Goal: Task Accomplishment & Management: Manage account settings

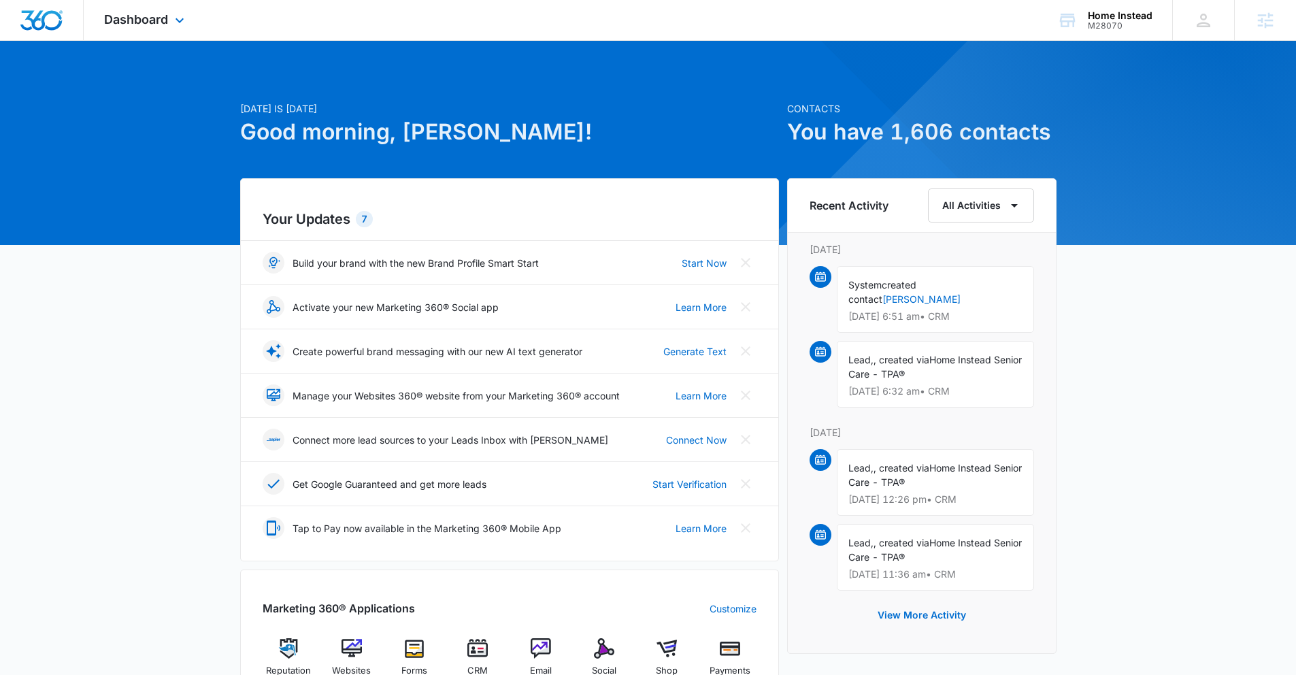
click at [149, 31] on div "Dashboard Apps Reputation Websites Forms CRM Email Social Shop Payments POS Con…" at bounding box center [146, 20] width 125 height 40
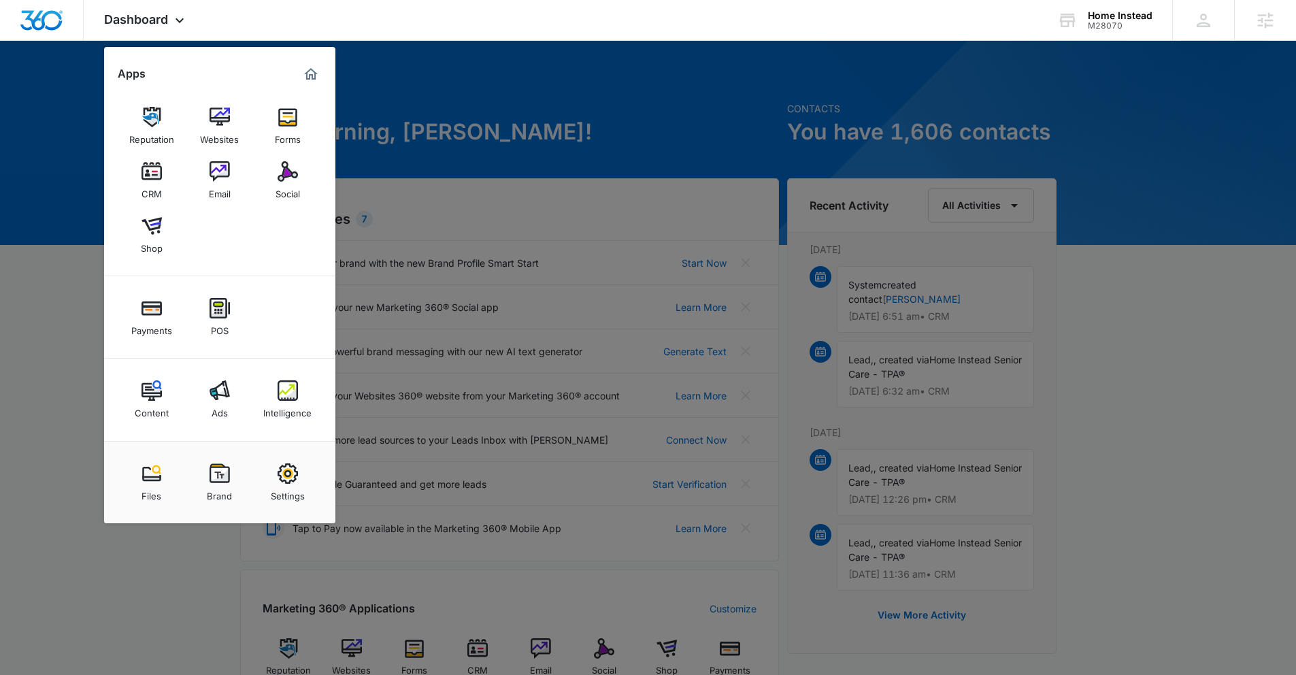
click at [290, 176] on img at bounding box center [288, 171] width 20 height 20
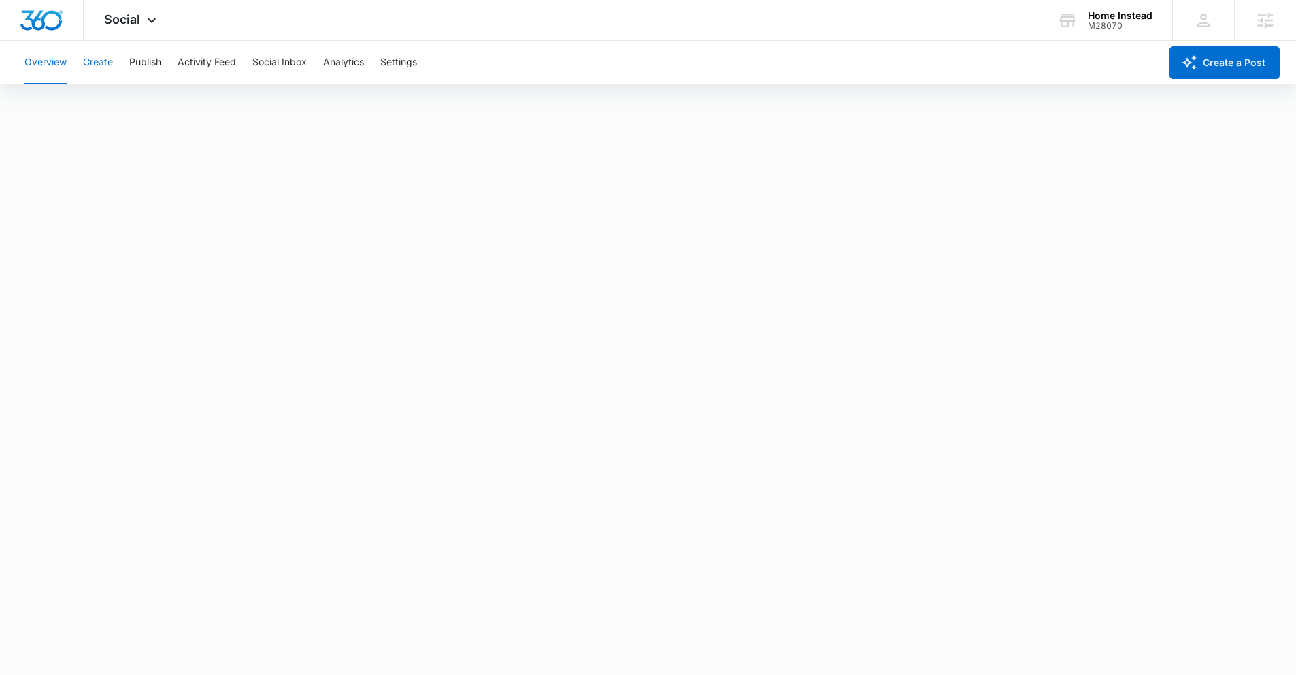
click at [94, 61] on button "Create" at bounding box center [98, 63] width 30 height 44
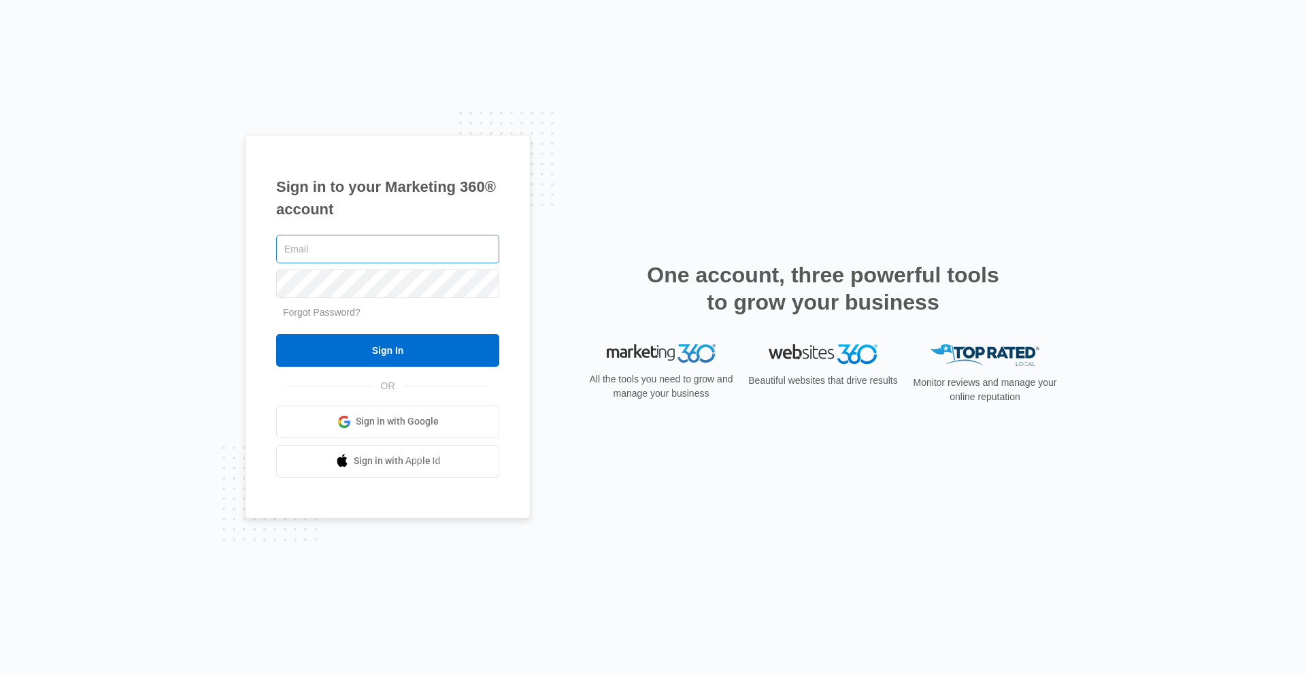
click at [395, 260] on input "text" at bounding box center [387, 249] width 223 height 29
type input "[PERSON_NAME][EMAIL_ADDRESS][PERSON_NAME][DOMAIN_NAME]"
click at [276, 334] on input "Sign In" at bounding box center [387, 350] width 223 height 33
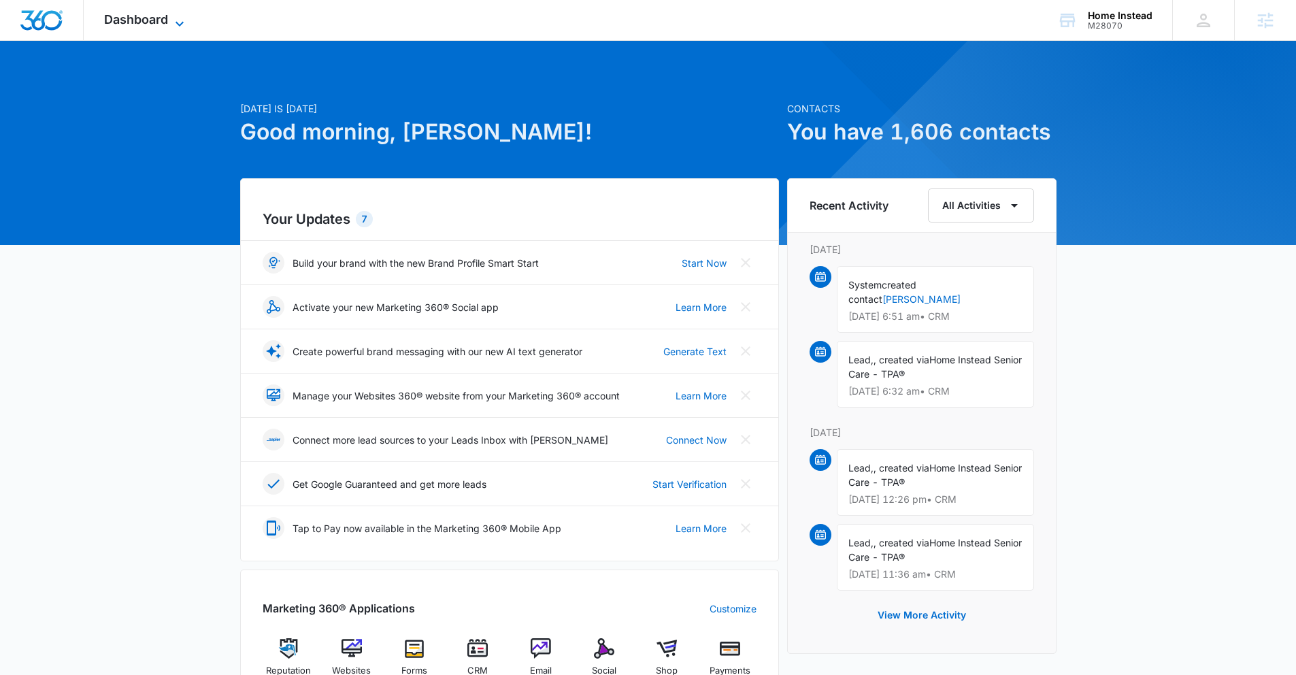
click at [146, 24] on span "Dashboard" at bounding box center [136, 19] width 64 height 14
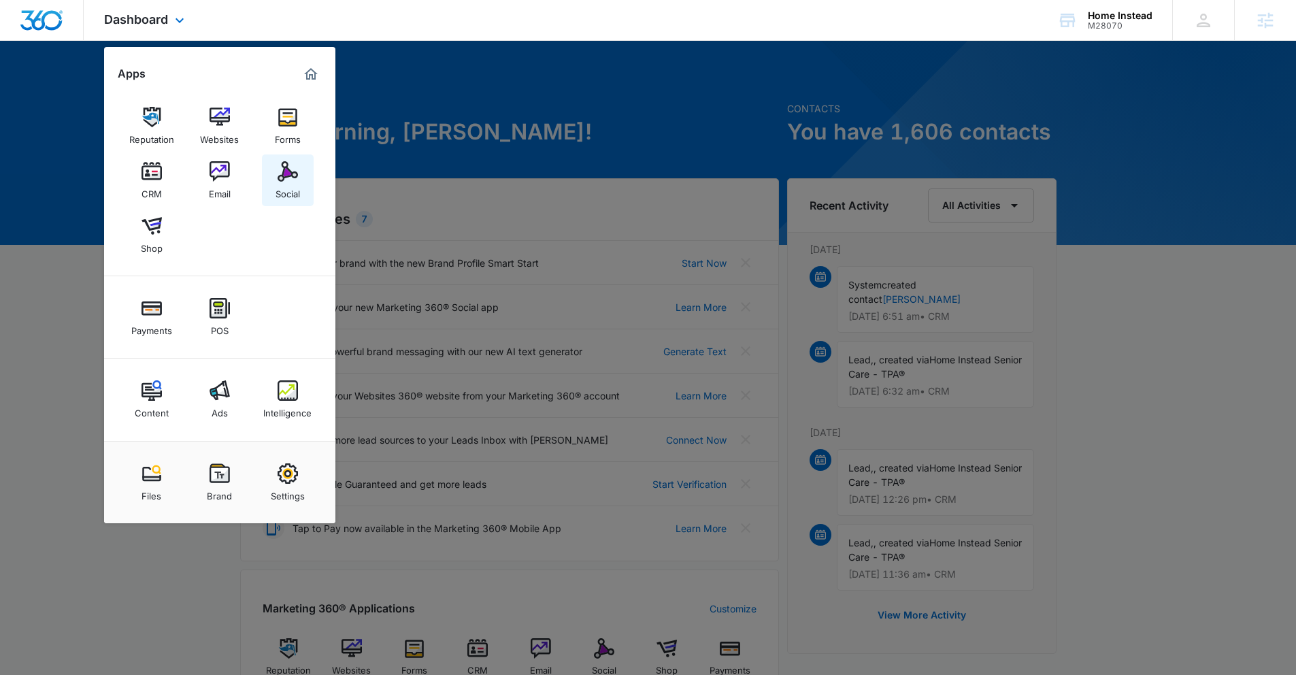
click at [279, 171] on img at bounding box center [288, 171] width 20 height 20
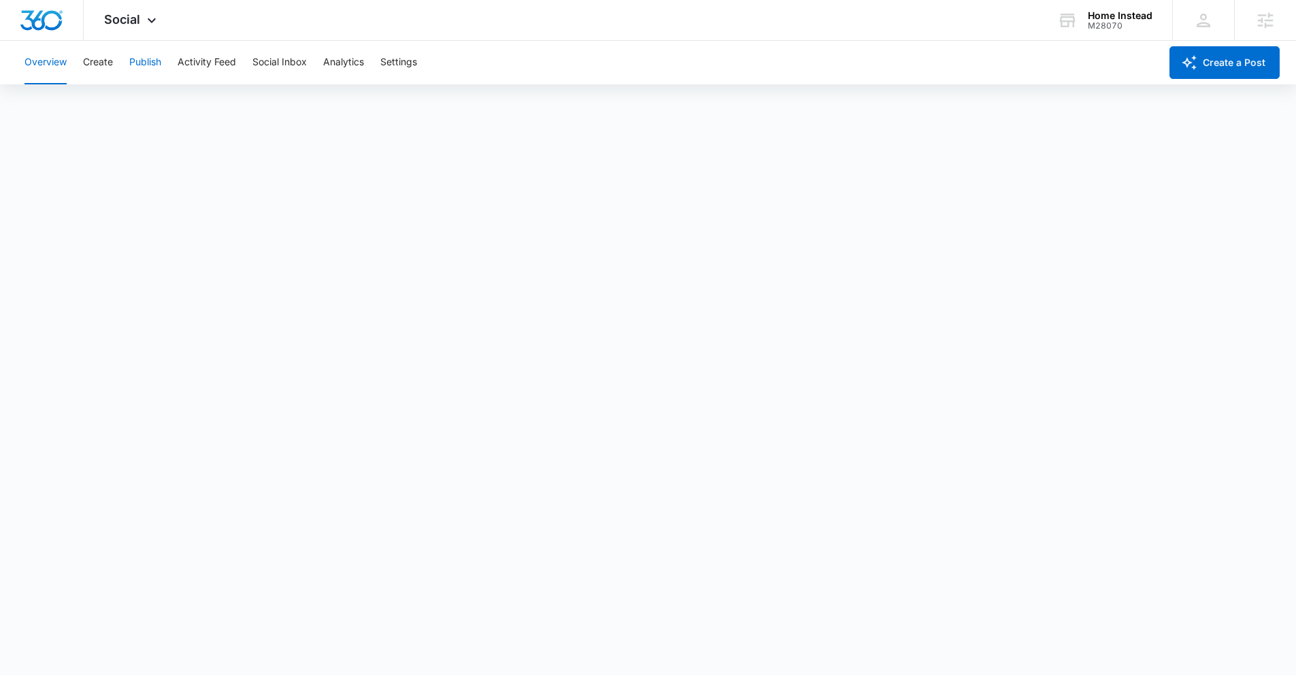
click at [142, 72] on button "Publish" at bounding box center [145, 63] width 32 height 44
click at [107, 71] on button "Create" at bounding box center [98, 63] width 30 height 44
click at [141, 106] on button "Approvals" at bounding box center [133, 104] width 46 height 38
click at [35, 64] on button "Overview" at bounding box center [45, 63] width 42 height 44
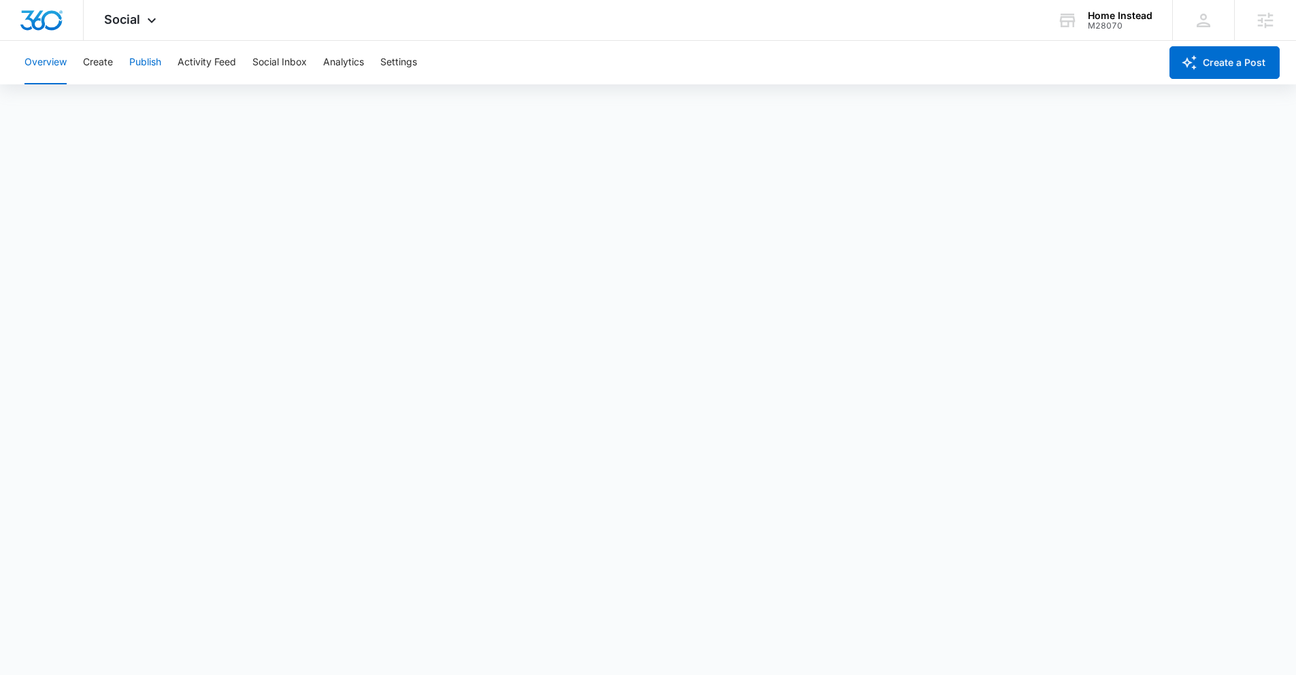
click at [148, 64] on button "Publish" at bounding box center [145, 63] width 32 height 44
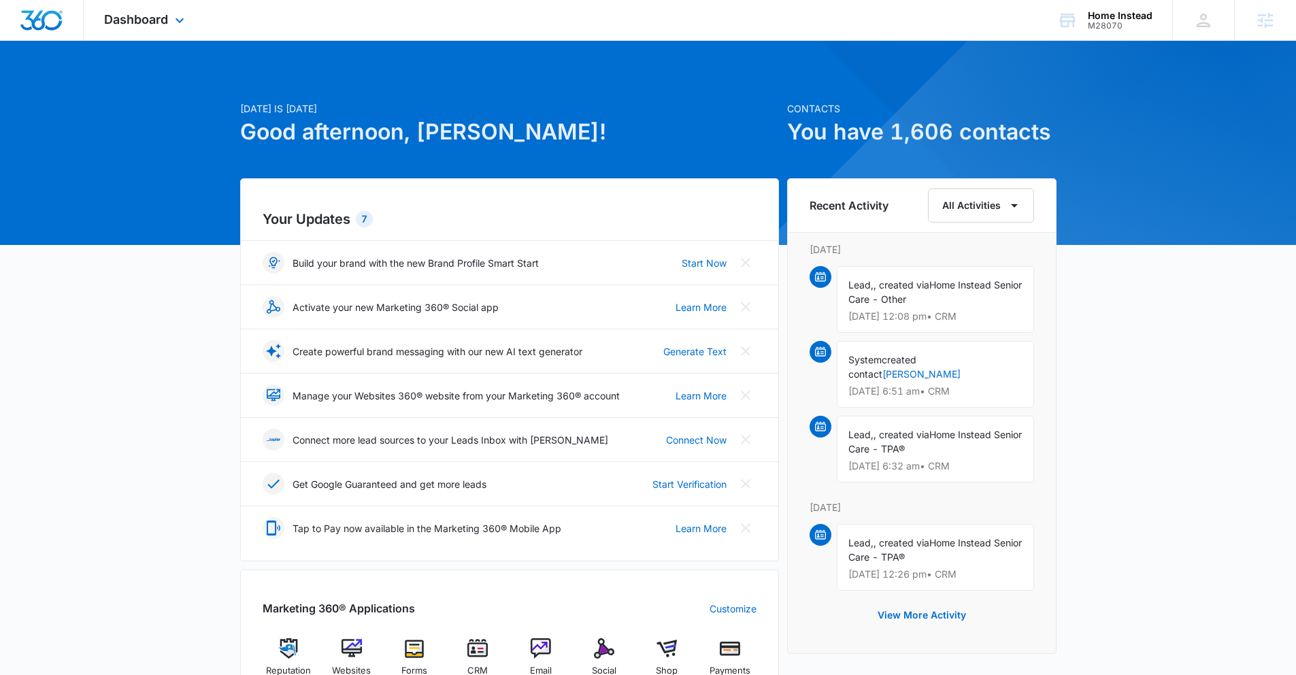
click at [168, 25] on div "Dashboard Apps Reputation Websites Forms CRM Email Social Shop Payments POS Con…" at bounding box center [146, 20] width 125 height 40
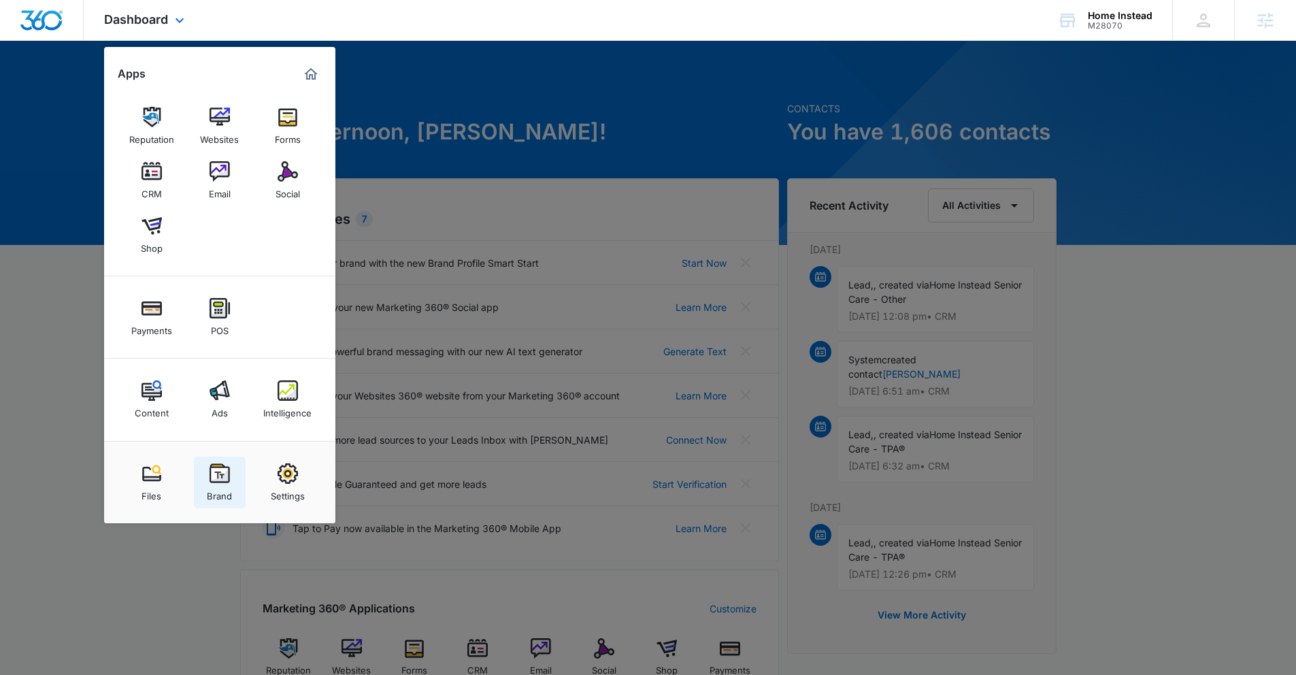
click at [224, 479] on img at bounding box center [220, 473] width 20 height 20
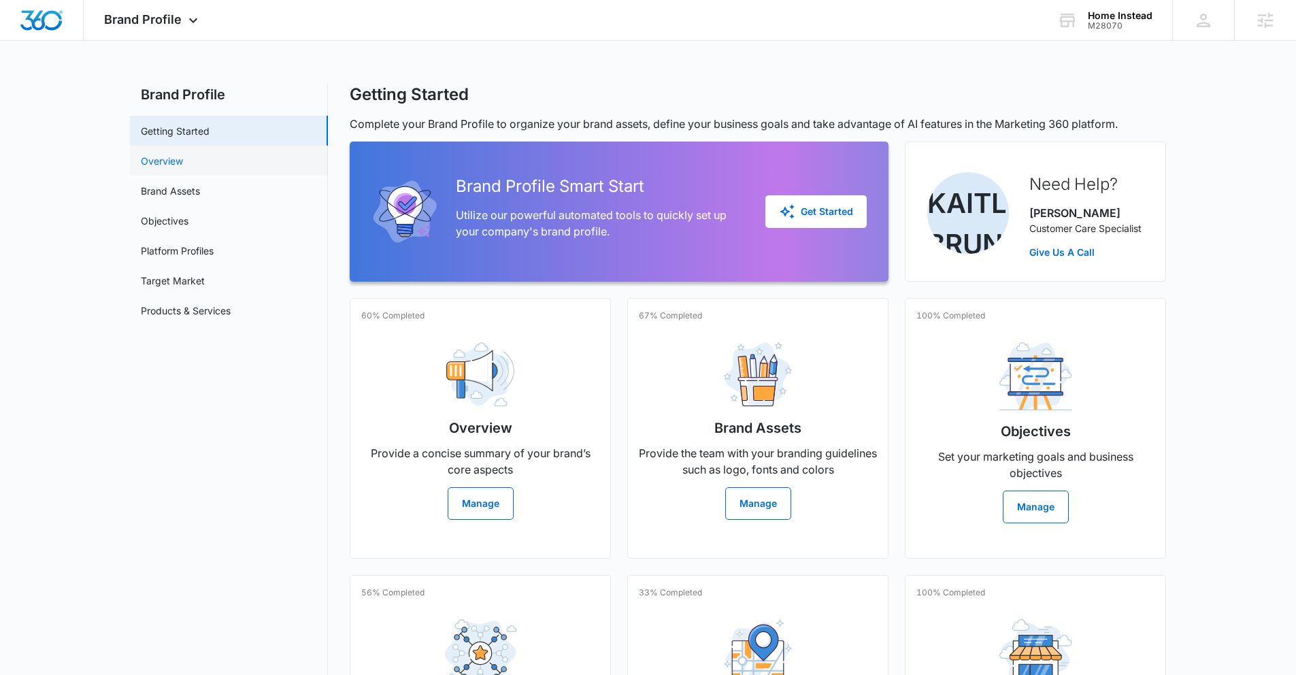
click at [183, 165] on link "Overview" at bounding box center [162, 161] width 42 height 14
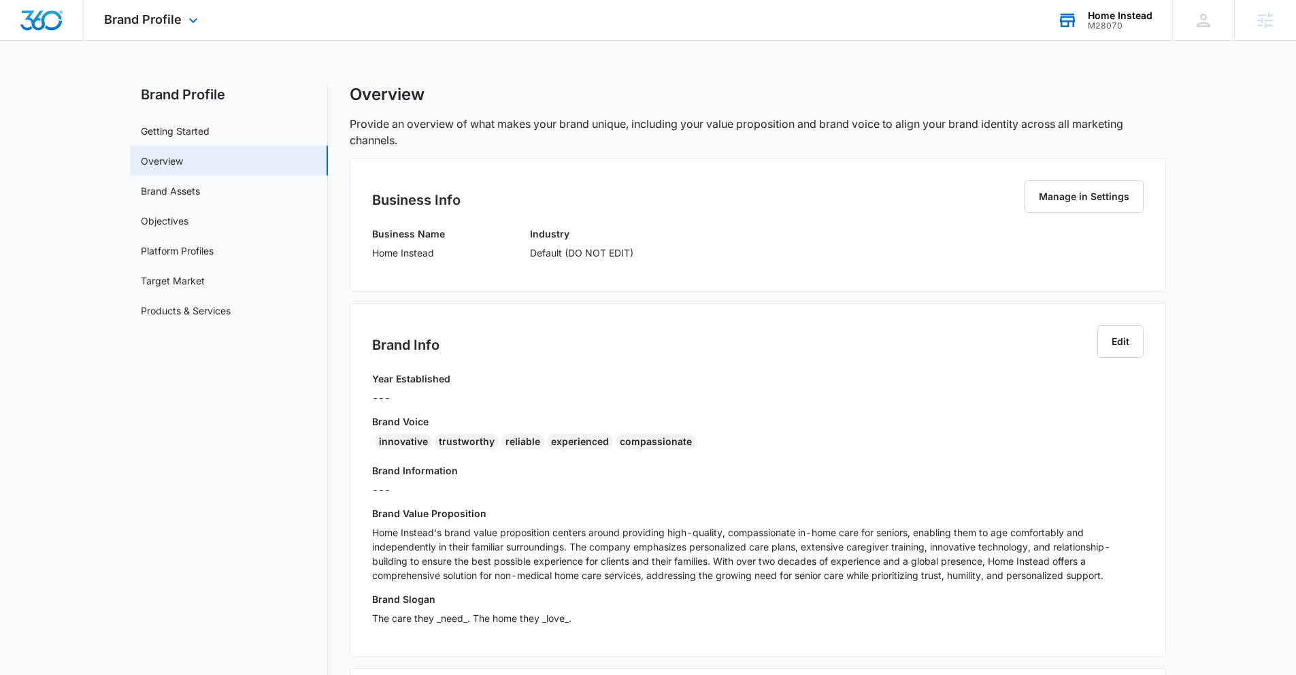
click at [1099, 19] on div "Home Instead" at bounding box center [1120, 15] width 65 height 11
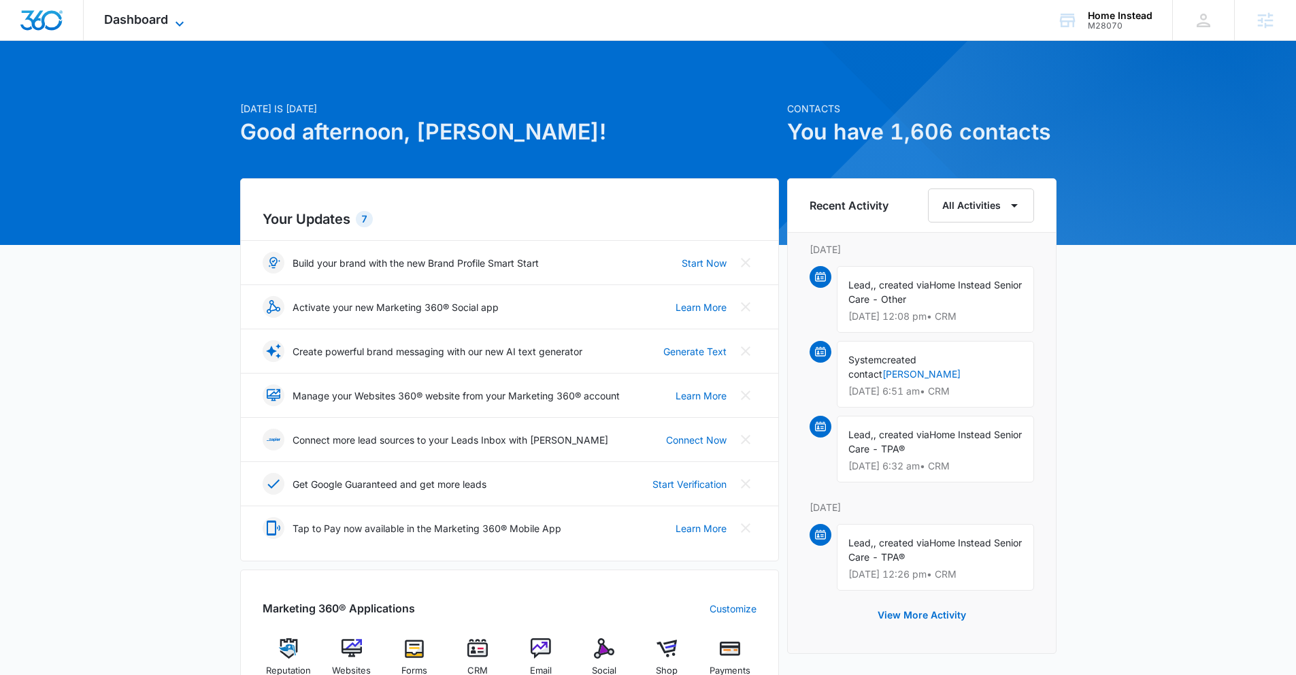
click at [159, 20] on span "Dashboard" at bounding box center [136, 19] width 64 height 14
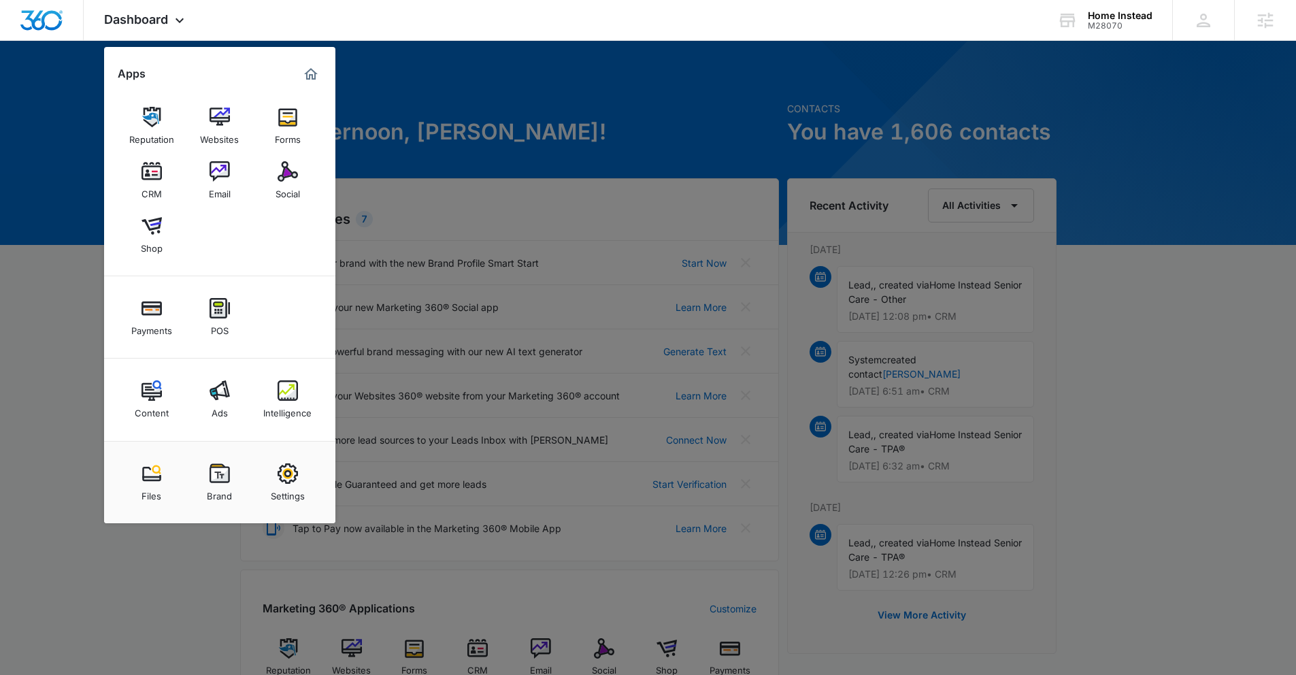
drag, startPoint x: 1061, startPoint y: 63, endPoint x: 1091, endPoint y: 46, distance: 35.0
click at [1061, 63] on div at bounding box center [648, 337] width 1296 height 675
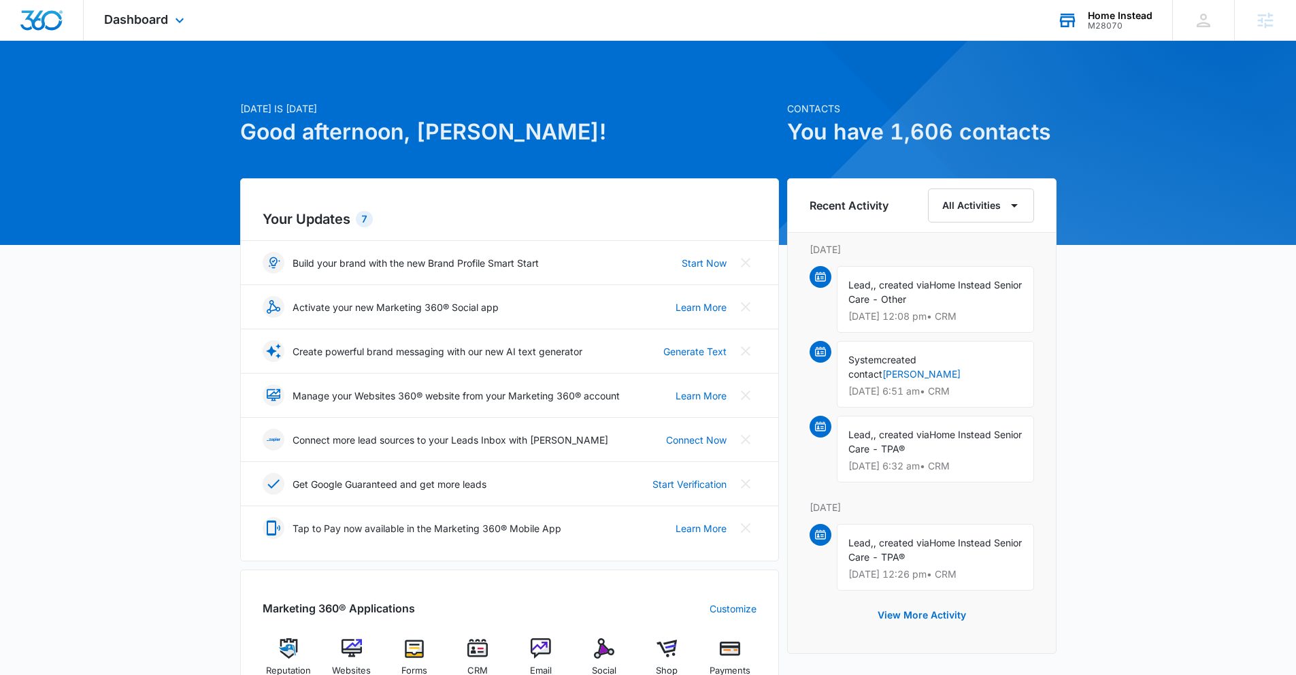
click at [1102, 34] on div "Home Instead M28070 Your Accounts View All" at bounding box center [1104, 20] width 135 height 40
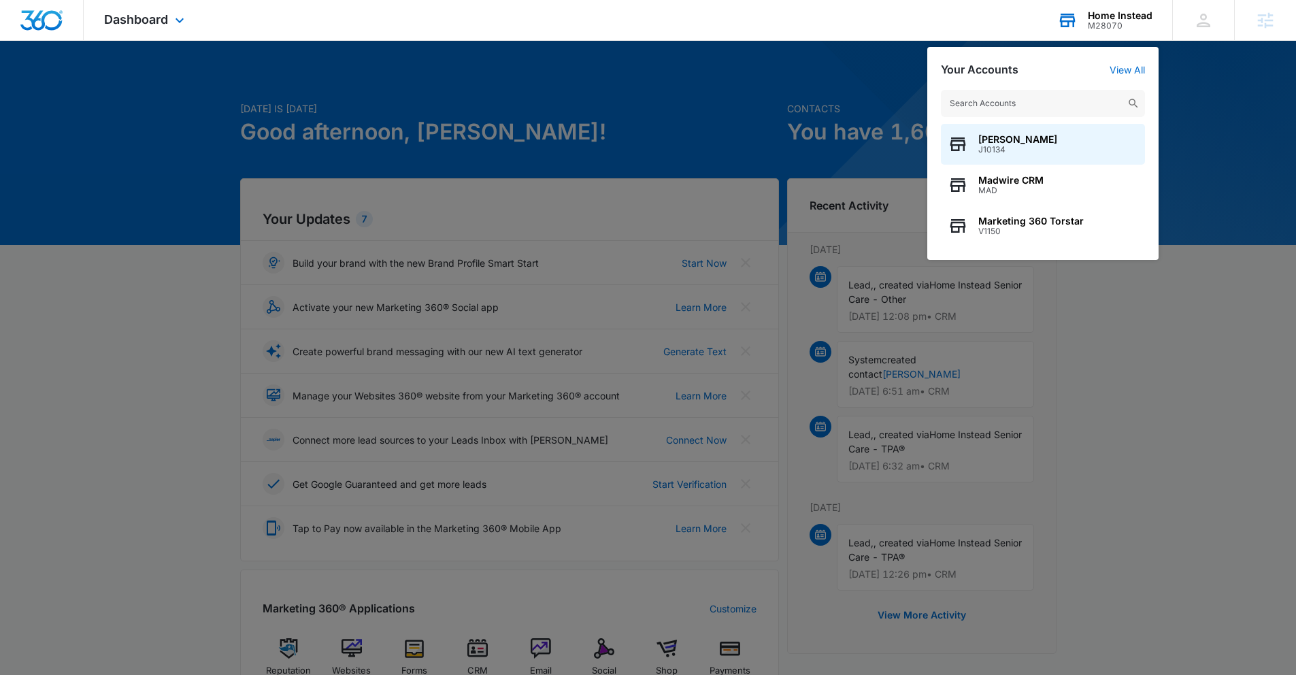
click at [1006, 106] on input "text" at bounding box center [1043, 103] width 204 height 27
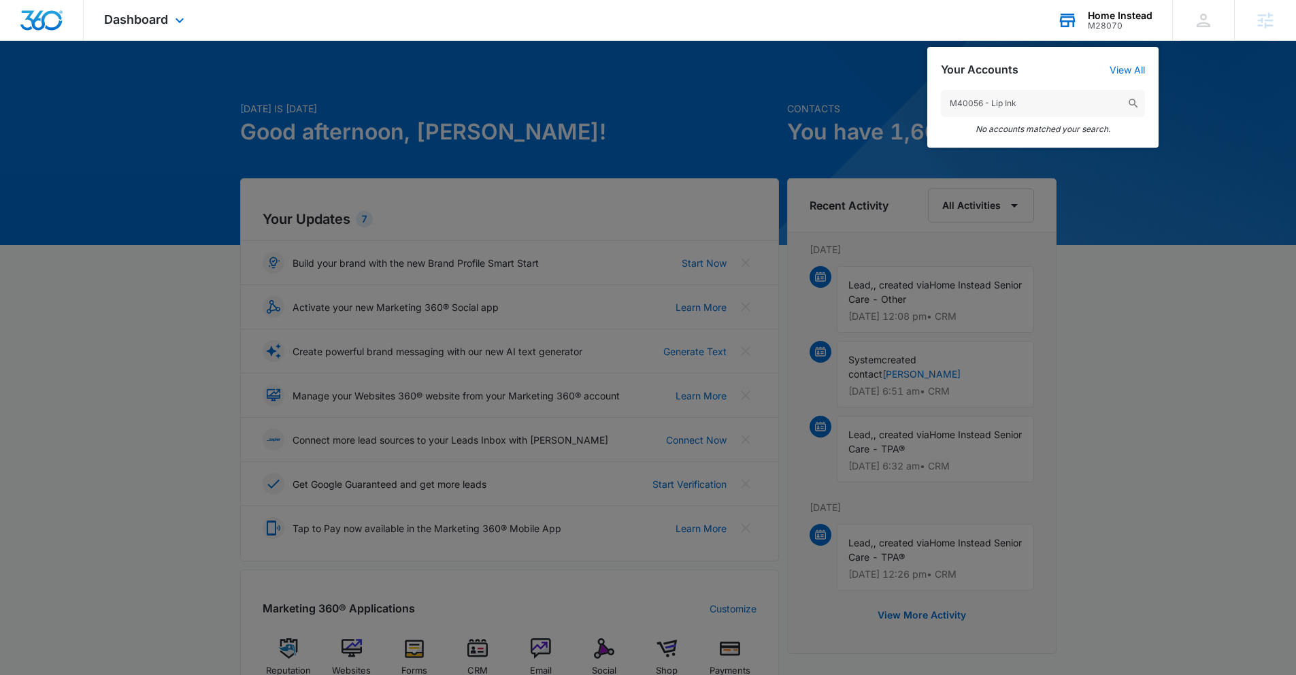
drag, startPoint x: 1029, startPoint y: 103, endPoint x: 982, endPoint y: 105, distance: 46.3
click at [982, 105] on input "M40056 - Lip Ink" at bounding box center [1043, 103] width 204 height 27
type input "M40056"
